Goal: Register for event/course

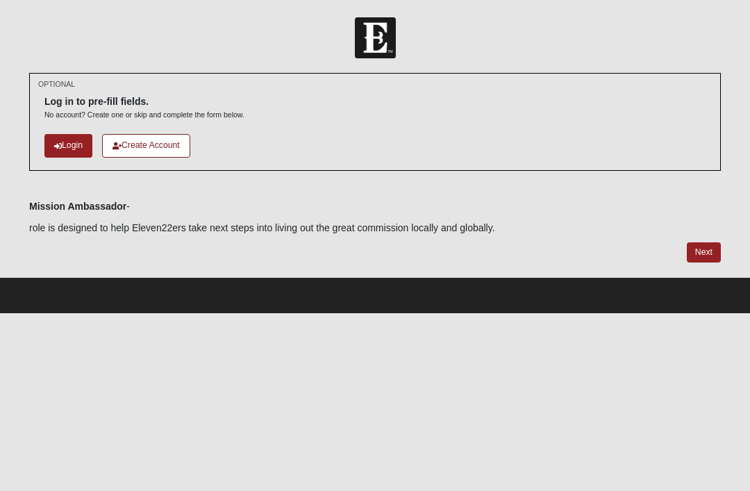
click at [73, 146] on link "Login" at bounding box center [68, 145] width 48 height 23
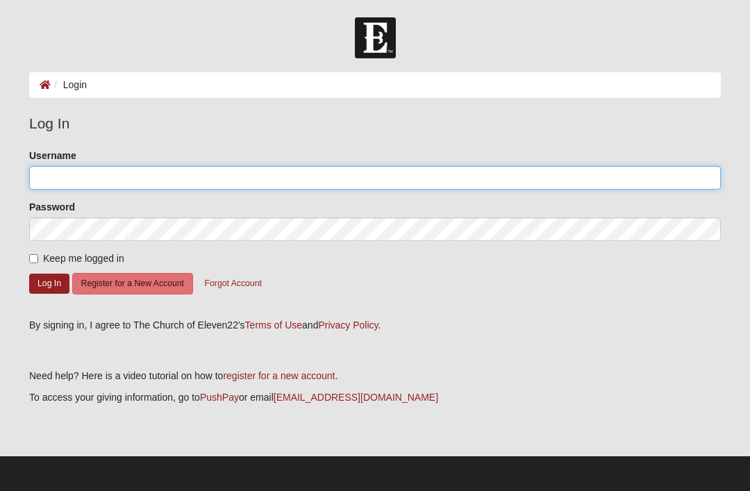
click at [56, 184] on input "Username" at bounding box center [375, 178] width 692 height 24
type input "Icenole"
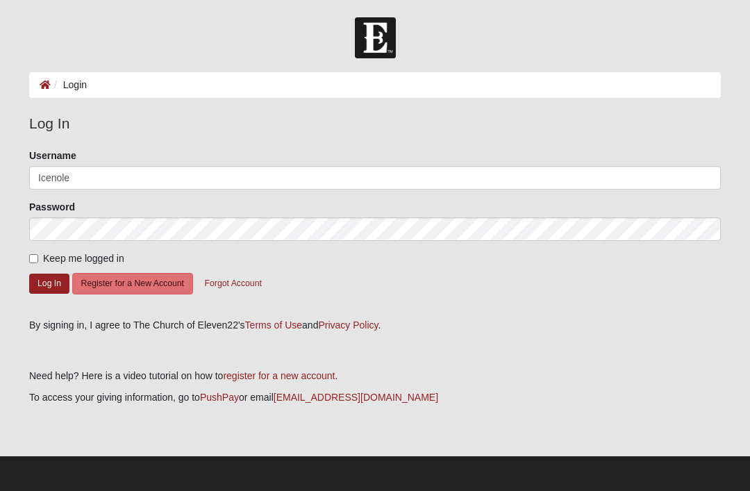
click at [49, 283] on button "Log In" at bounding box center [49, 284] width 40 height 20
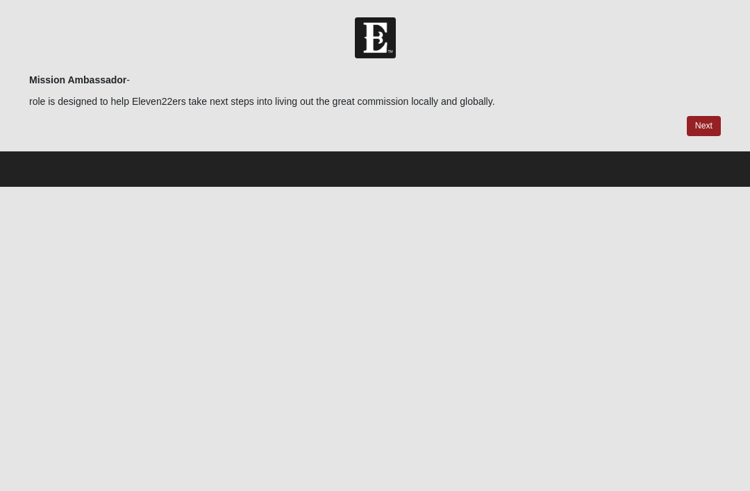
click at [703, 127] on link "Next" at bounding box center [704, 126] width 34 height 20
